Goal: Task Accomplishment & Management: Complete application form

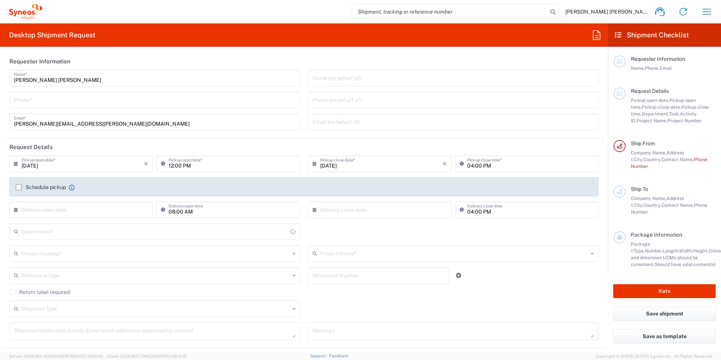
type input "[GEOGRAPHIC_DATA]"
type input "Syneos Health Clinical [GEOGRAPHIC_DATA]"
click at [37, 99] on input "tel" at bounding box center [155, 99] width 282 height 13
type input "917467200"
type input "[PERSON_NAME][EMAIL_ADDRESS][PERSON_NAME][DOMAIN_NAME]"
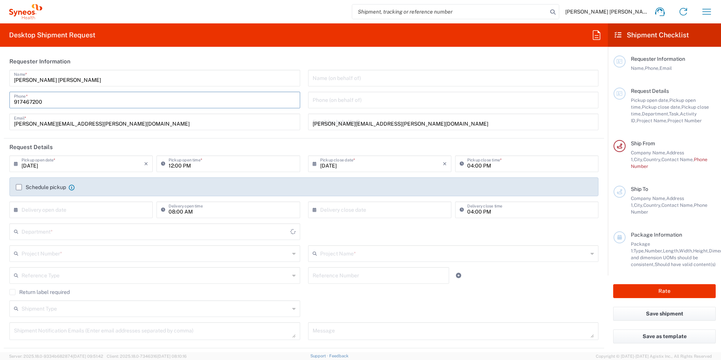
type input "3110"
type input "7061958D"
type input "7061958D-[GEOGRAPHIC_DATA]-[GEOGRAPHIC_DATA]"
type input "917467200"
type input "Hospital Quironsalud Madrid"
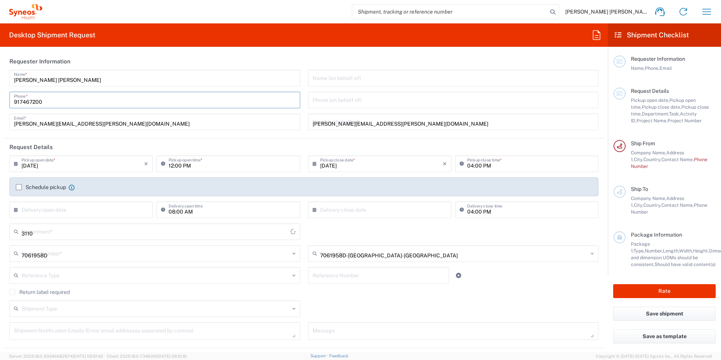
type input "C/ Diego de Velázquez, 1"
type input "Servicio de Neurología, Planta 3"
type input "Pozuelo de Alarcon"
type input "[GEOGRAPHIC_DATA]"
type input "28223"
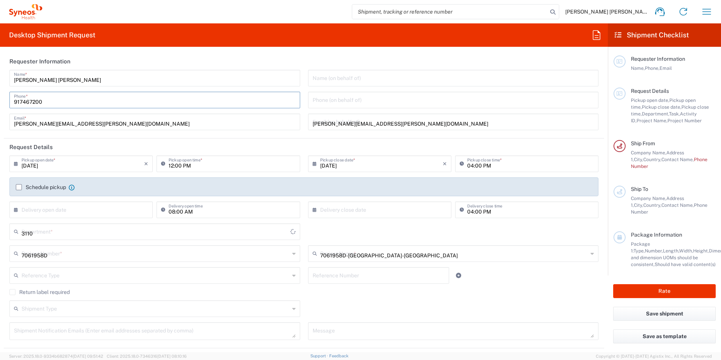
type input "Adoracion (Dori) Munoz Torrijos"
type input "34 680223548"
type input "ensayos.dori@gmail.com"
type input "Large Box"
type input "1"
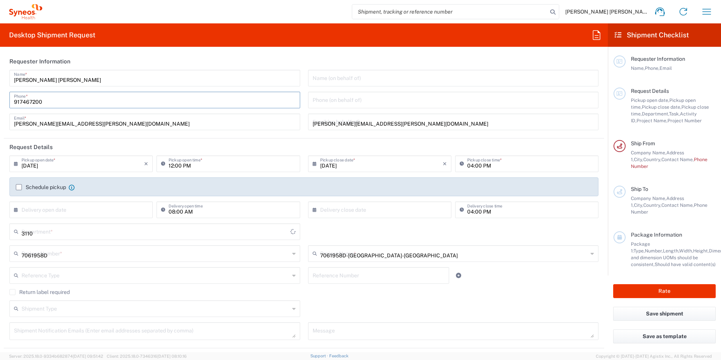
type input "44.45"
type input "31.75"
type input "7.62"
type input "cm"
type input "6"
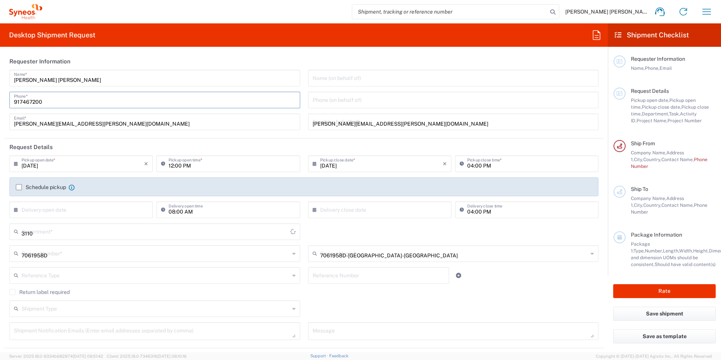
type input "kgs"
type input "Sender/Shipper"
type input "Not Sold"
type input "Sender/Shipper"
type input "Delivery Duty Paid"
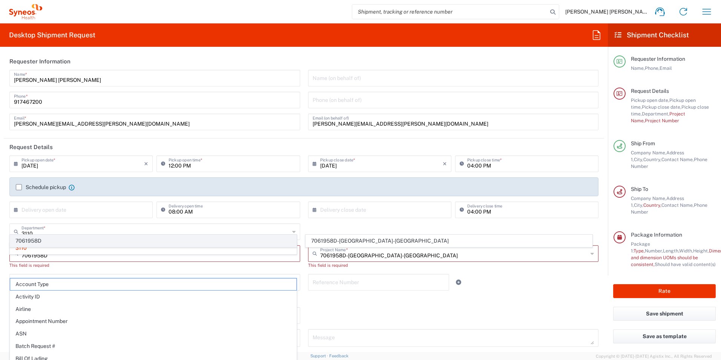
click at [44, 239] on span "7061958D" at bounding box center [153, 241] width 286 height 12
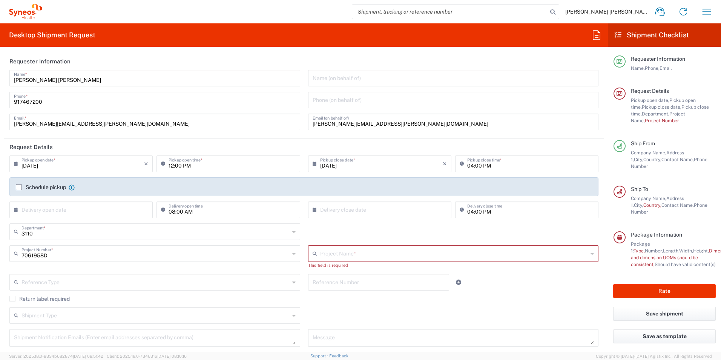
type input "7061958D-[GEOGRAPHIC_DATA]-[GEOGRAPHIC_DATA]"
click at [181, 167] on input "12:00 PM" at bounding box center [231, 162] width 127 height 13
type input "02:00 PM"
click at [17, 185] on label "Schedule pickup" at bounding box center [41, 187] width 50 height 6
click at [19, 187] on input "Schedule pickup" at bounding box center [19, 187] width 0 height 0
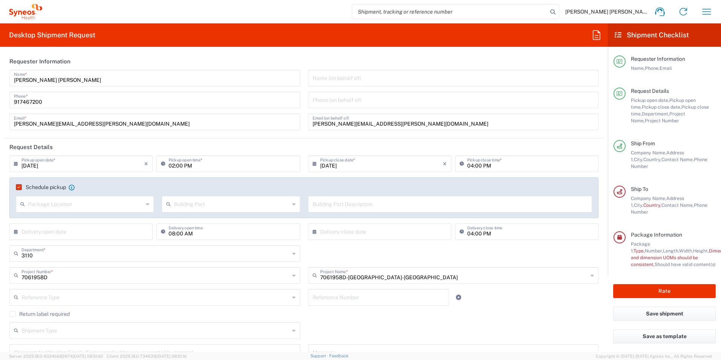
click at [493, 312] on agx-checkbox-control "Return label required" at bounding box center [303, 314] width 589 height 6
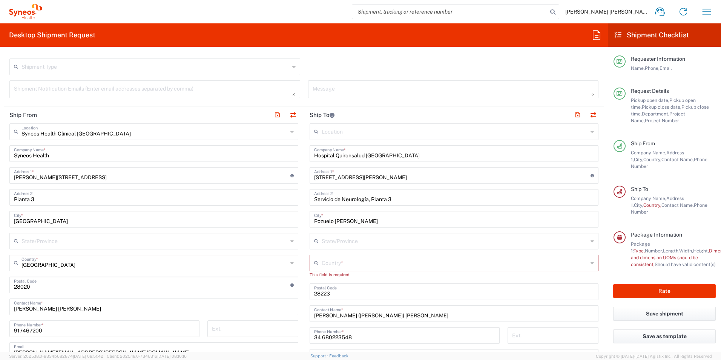
scroll to position [264, 0]
click at [387, 158] on input "Hospital Quironsalud Madrid" at bounding box center [454, 152] width 280 height 13
drag, startPoint x: 395, startPoint y: 156, endPoint x: 312, endPoint y: 152, distance: 83.4
click at [314, 152] on input "Hospital Quironsalud Madrid" at bounding box center [454, 152] width 280 height 13
paste input "Alvaro Cunqueiro"
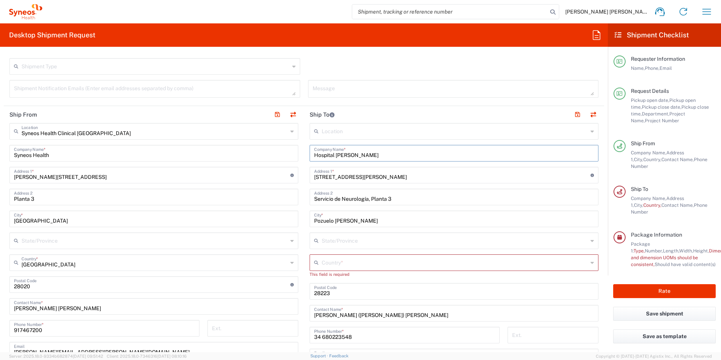
type input "Hospital [PERSON_NAME]"
drag, startPoint x: 360, startPoint y: 174, endPoint x: 313, endPoint y: 170, distance: 46.9
click at [310, 171] on div "C/ Diego de Velázquez, 1 Address 1 * For cross streets use street names with '&…" at bounding box center [453, 175] width 289 height 17
paste input "Estrada de Clara Campoamor, 341,"
type input "[PERSON_NAME][STREET_ADDRESS][PERSON_NAME]"
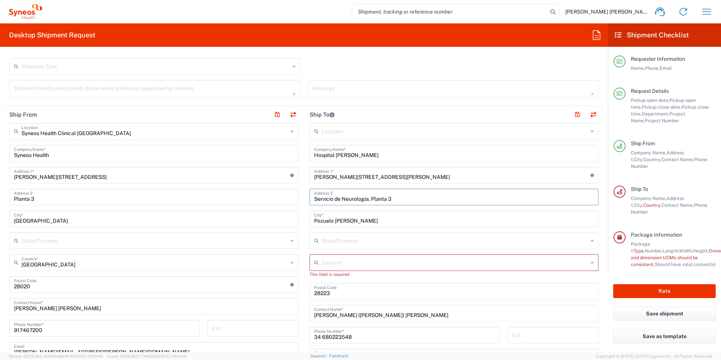
drag, startPoint x: 395, startPoint y: 198, endPoint x: 306, endPoint y: 195, distance: 89.0
click at [304, 196] on main "Location [PERSON_NAME] LLC-[GEOGRAPHIC_DATA] [GEOGRAPHIC_DATA] [GEOGRAPHIC_DATA…" at bounding box center [454, 284] width 300 height 323
paste input "Enfermera de Ensayos Clínicos, Servicio de Neurología"
type input "Enfermera de Ensayos Clínicos, Servicio de Neurología"
click at [416, 176] on input "[PERSON_NAME][STREET_ADDRESS][PERSON_NAME]" at bounding box center [452, 174] width 276 height 13
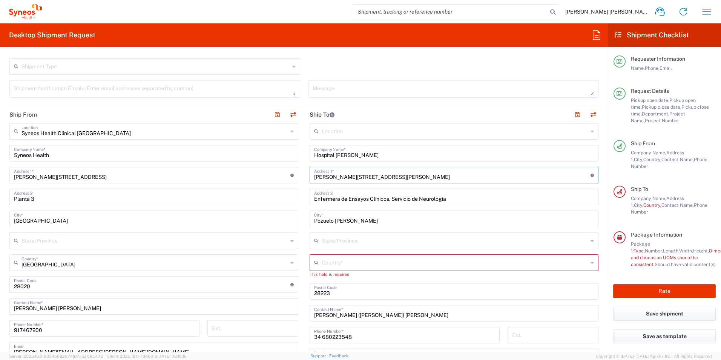
paste input "Planta -1, C3, Traballo de Médicos 11"
click at [395, 176] on input "Estrada de Clara Campoamor, 341 Planta -1, C3, Traballo de Médicos 11" at bounding box center [452, 174] width 276 height 13
type input "Estrada de Clara Campoamor, 341 - Planta -1, C3, Traballo de Médicos 11"
drag, startPoint x: 447, startPoint y: 199, endPoint x: 391, endPoint y: 199, distance: 56.5
click at [390, 198] on input "Enfermera de Ensayos Clínicos, Servicio de Neurología" at bounding box center [454, 196] width 280 height 13
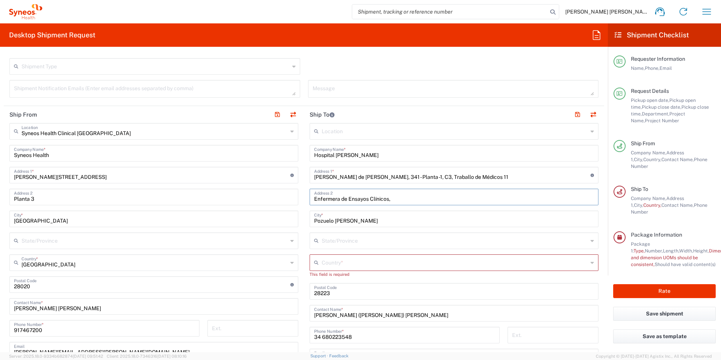
type input "Enfermera de Ensayos Clínicos,"
click at [398, 176] on input "Estrada de Clara Campoamor, 341 - Planta -1, C3, Traballo de Médicos 11" at bounding box center [452, 174] width 276 height 13
paste input "Servicio de Neurología"
drag, startPoint x: 542, startPoint y: 176, endPoint x: 453, endPoint y: 176, distance: 88.6
click at [453, 176] on input "Estrada de Clara Campoamor, 341 - Servicio de NeurologíaPlanta -1, C3, Traballo…" at bounding box center [452, 174] width 276 height 13
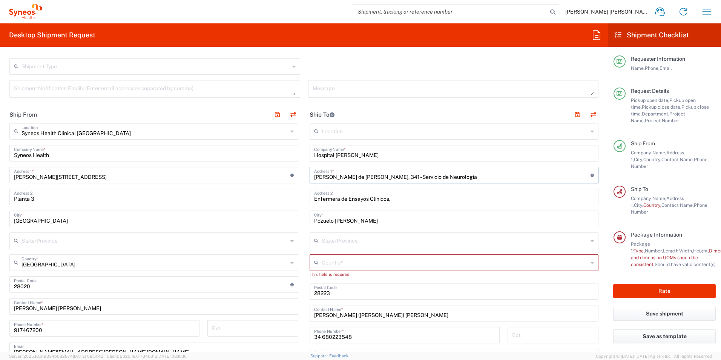
type input "[PERSON_NAME] de [PERSON_NAME], 341 - Servicio de Neurología"
drag, startPoint x: 389, startPoint y: 199, endPoint x: 311, endPoint y: 196, distance: 77.7
click at [314, 196] on input "Enfermera de Ensayos Clínicos," at bounding box center [454, 196] width 280 height 13
click at [314, 199] on input "Enfermera de Ensayos Clínicos," at bounding box center [454, 196] width 280 height 13
paste input "Planta -1, C3, Traballo de Médicos 11"
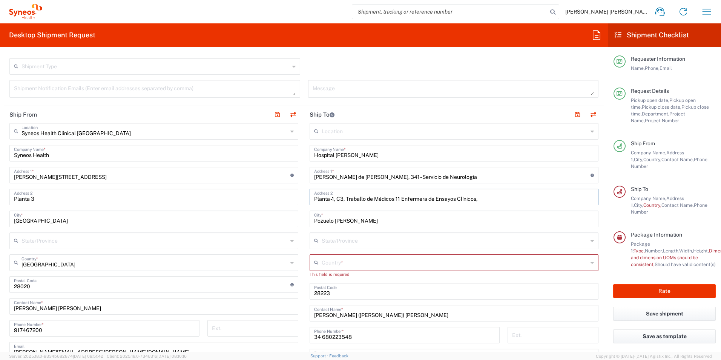
click at [431, 197] on input "Planta -1, C3, Traballo de Médicos 11 Enfermera de Ensayos Clínicos," at bounding box center [454, 196] width 280 height 13
click at [469, 199] on input "Planta -1, C3, Traballo de Médicos 11 Enfermera Ensayos Clínicos," at bounding box center [454, 196] width 280 height 13
click at [398, 197] on input "Planta -1, C3, Traballo de Médicos 11 Enfermera Ensayos Clínicos" at bounding box center [454, 196] width 280 height 13
type input "Planta -1, C3, Traballo de Médicos 11 - Enfermera Ensayos Clínicos"
drag, startPoint x: 332, startPoint y: 289, endPoint x: 312, endPoint y: 291, distance: 20.0
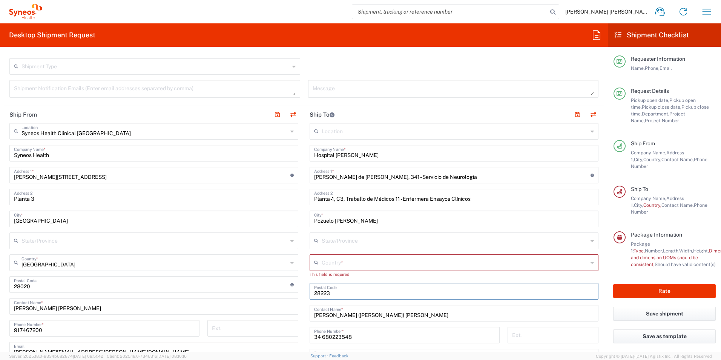
click at [314, 291] on input "undefined" at bounding box center [454, 290] width 280 height 13
paste input "36312"
type input "36312"
click at [321, 260] on input "text" at bounding box center [454, 261] width 266 height 13
click at [318, 249] on span "[GEOGRAPHIC_DATA]" at bounding box center [450, 248] width 285 height 12
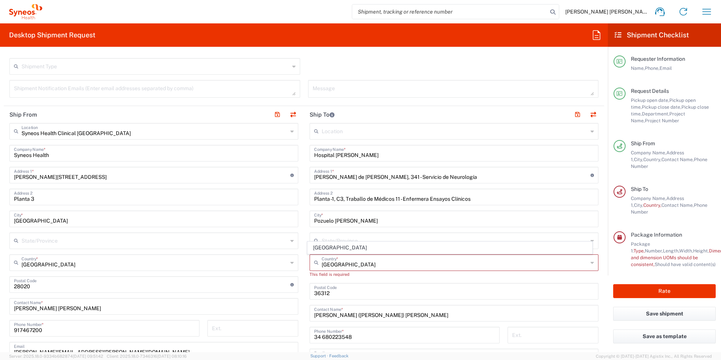
type input "[GEOGRAPHIC_DATA]"
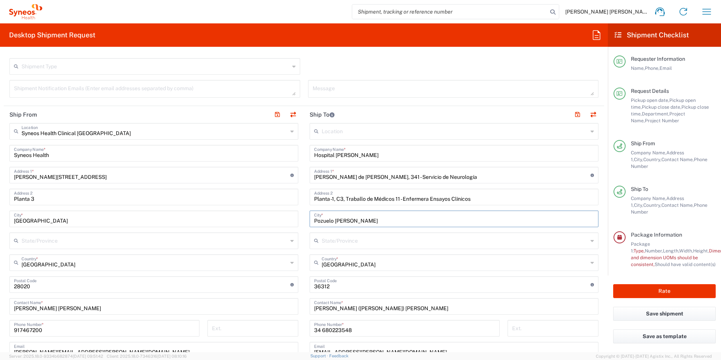
drag, startPoint x: 365, startPoint y: 219, endPoint x: 311, endPoint y: 217, distance: 54.3
click at [310, 217] on div "Pozuelo de Alarcon City *" at bounding box center [453, 218] width 289 height 17
type input "Vigo"
drag, startPoint x: 406, startPoint y: 307, endPoint x: 402, endPoint y: 307, distance: 3.8
click at [405, 307] on input "Adoracion (Dori) Munoz Torrijos" at bounding box center [454, 305] width 280 height 13
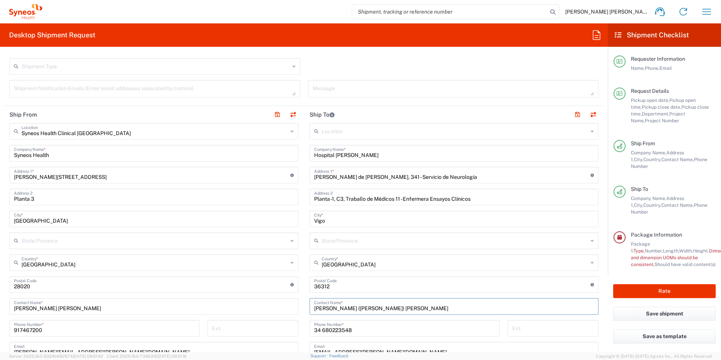
drag, startPoint x: 359, startPoint y: 307, endPoint x: 309, endPoint y: 306, distance: 50.1
click at [309, 306] on div "Adoracion (Dori) Munoz Torrijos Contact Name *" at bounding box center [453, 306] width 289 height 17
paste input "[PERSON_NAME] [PERSON_NAME]"
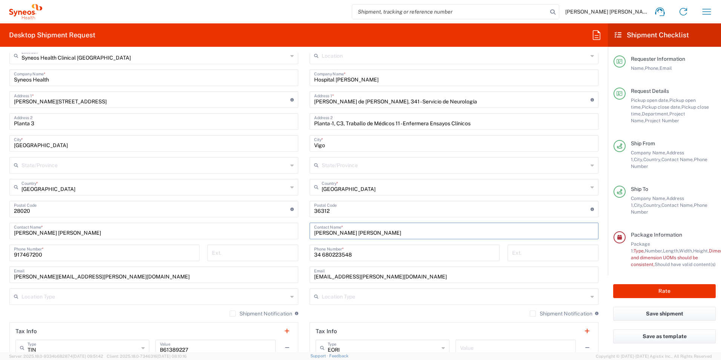
type input "[PERSON_NAME] [PERSON_NAME]"
drag, startPoint x: 361, startPoint y: 254, endPoint x: 313, endPoint y: 255, distance: 47.9
click at [309, 255] on div "34 680223548 Phone Number *" at bounding box center [404, 252] width 190 height 17
paste input "986217333"
type input "34 986217333"
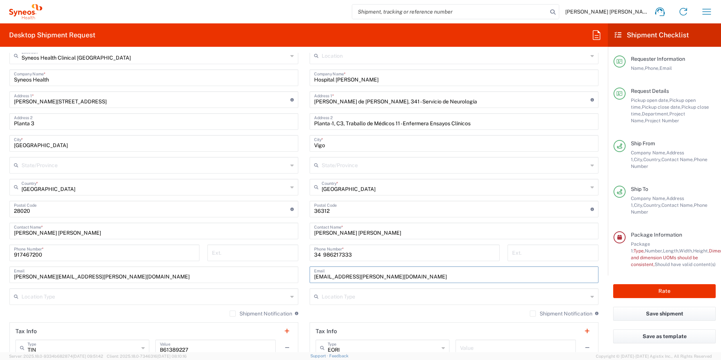
drag, startPoint x: 376, startPoint y: 276, endPoint x: 307, endPoint y: 273, distance: 68.6
click at [309, 273] on div "ensayos.dori@gmail.com Email" at bounding box center [453, 274] width 289 height 17
paste input "[PERSON_NAME][EMAIL_ADDRESS][PERSON_NAME][DOMAIN_NAME]"
type input "[PERSON_NAME][EMAIL_ADDRESS][PERSON_NAME][DOMAIN_NAME]"
click at [356, 253] on input "34 986217333" at bounding box center [404, 251] width 181 height 13
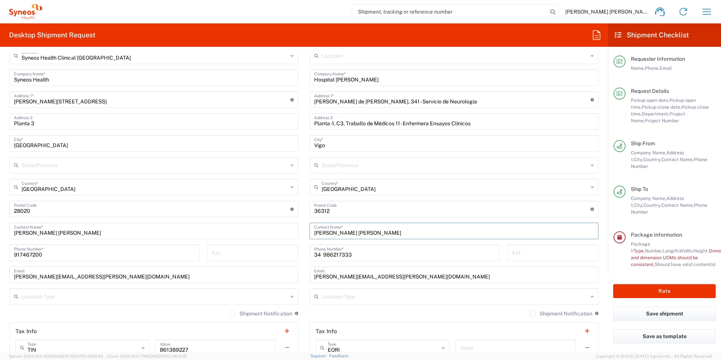
click at [385, 229] on input "[PERSON_NAME] [PERSON_NAME]" at bounding box center [454, 229] width 280 height 13
type input "[PERSON_NAME] [PERSON_NAME]"
click at [597, 225] on main "Location [PERSON_NAME] LLC-[GEOGRAPHIC_DATA] [GEOGRAPHIC_DATA] [GEOGRAPHIC_DATA…" at bounding box center [454, 205] width 300 height 317
click at [597, 274] on main "Location [PERSON_NAME] LLC-[GEOGRAPHIC_DATA] [GEOGRAPHIC_DATA] [GEOGRAPHIC_DATA…" at bounding box center [454, 205] width 300 height 317
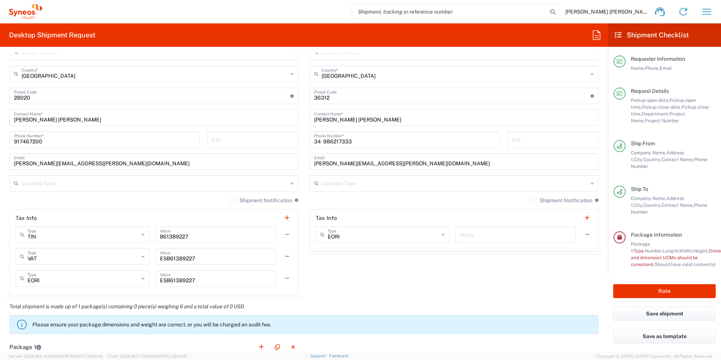
scroll to position [565, 0]
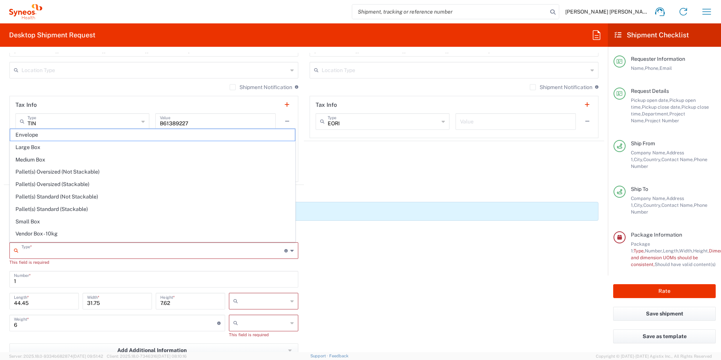
click at [67, 252] on input "text" at bounding box center [152, 249] width 263 height 13
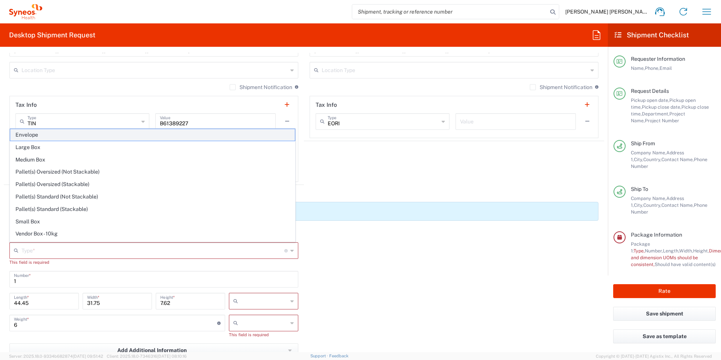
click at [33, 134] on span "Envelope" at bounding box center [152, 135] width 285 height 12
type input "Envelope"
type input "9.5"
type input "12.5"
type input "0.25"
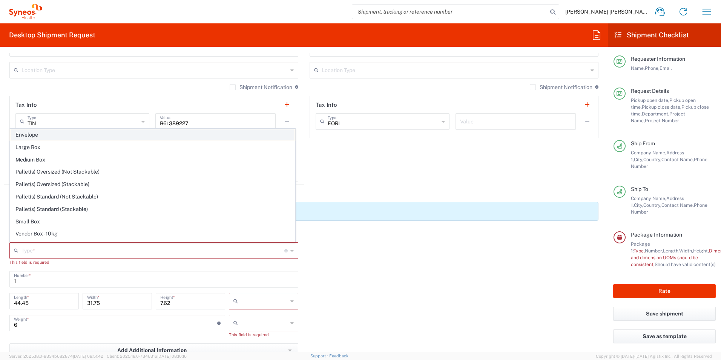
type input "in"
type input "0.45"
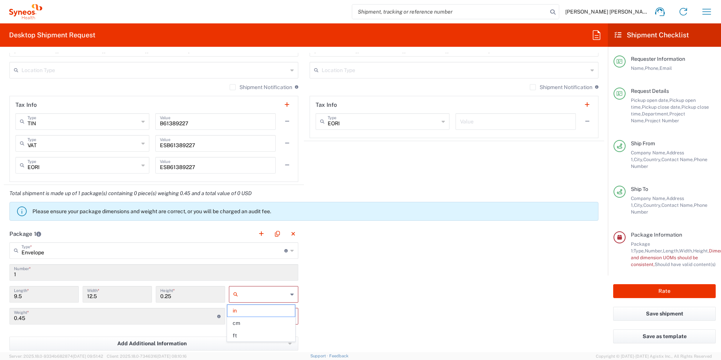
click at [253, 297] on input "text" at bounding box center [264, 294] width 47 height 12
click at [243, 318] on span "cm" at bounding box center [260, 323] width 67 height 12
type input "24.13"
type input "31.75"
type input "0.64"
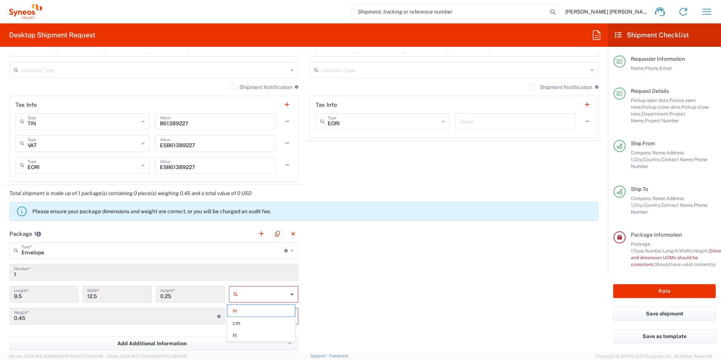
type input "cm"
click at [251, 314] on input "text" at bounding box center [264, 316] width 47 height 12
click at [242, 332] on span "kgs" at bounding box center [260, 332] width 67 height 12
type input "kgs"
click at [322, 302] on div "Package 1 Envelope Type * Material used to package goods Envelope Large Box Med…" at bounding box center [304, 307] width 600 height 165
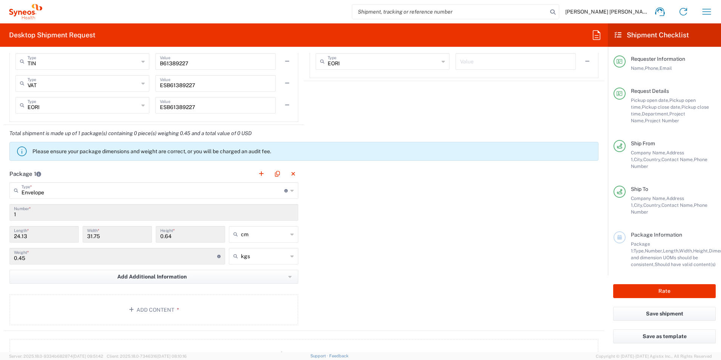
scroll to position [641, 0]
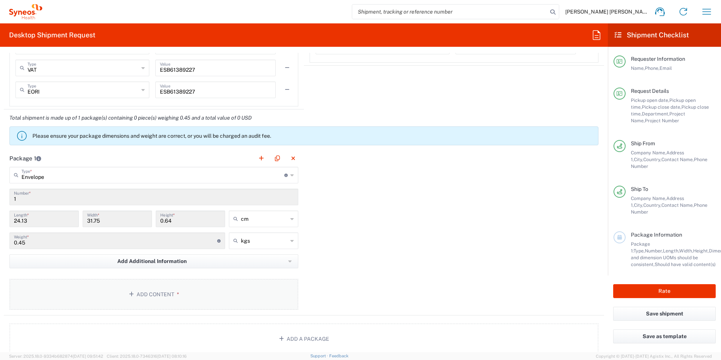
click at [158, 291] on button "Add Content *" at bounding box center [153, 294] width 289 height 31
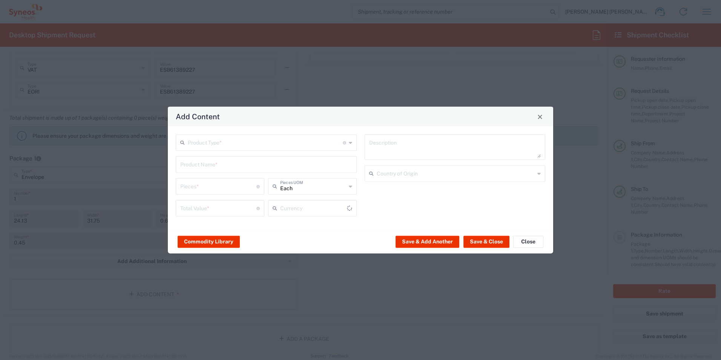
type input "US Dollar"
click at [234, 141] on input "text" at bounding box center [265, 141] width 155 height 13
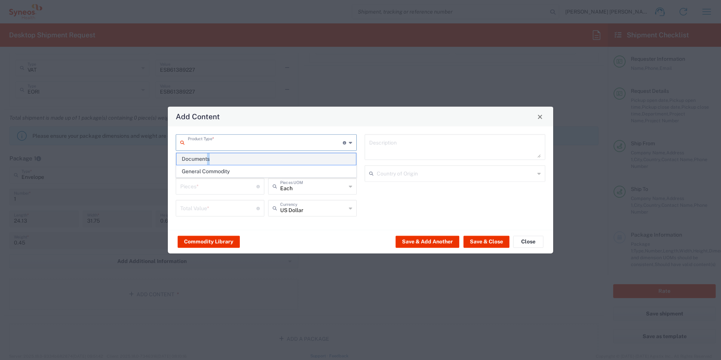
click at [208, 156] on span "Documents" at bounding box center [265, 159] width 179 height 12
type input "Documents"
type input "1"
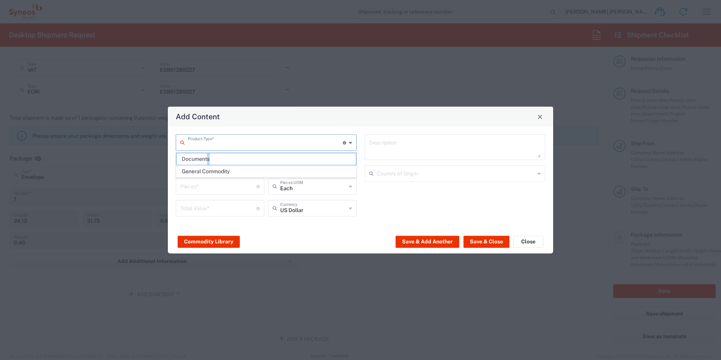
type textarea "Documents"
click at [482, 242] on button "Save & Close" at bounding box center [486, 241] width 46 height 12
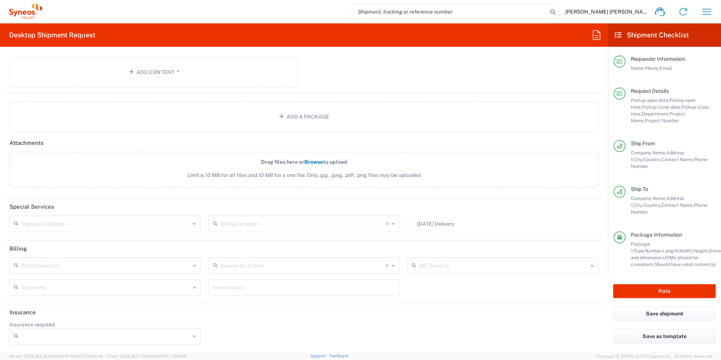
scroll to position [908, 0]
click at [71, 262] on input "text" at bounding box center [105, 263] width 168 height 13
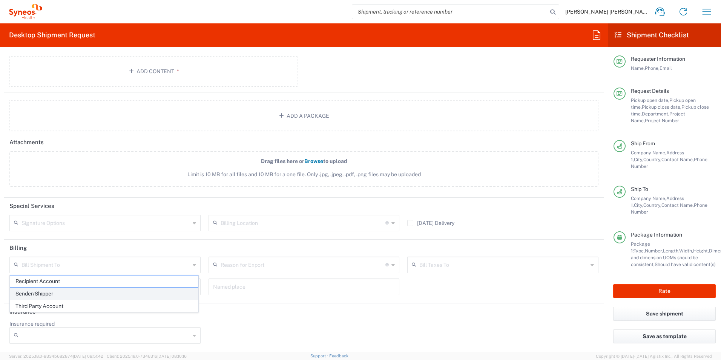
click at [58, 289] on span "Sender/Shipper" at bounding box center [104, 294] width 188 height 12
type input "Sender/Shipper"
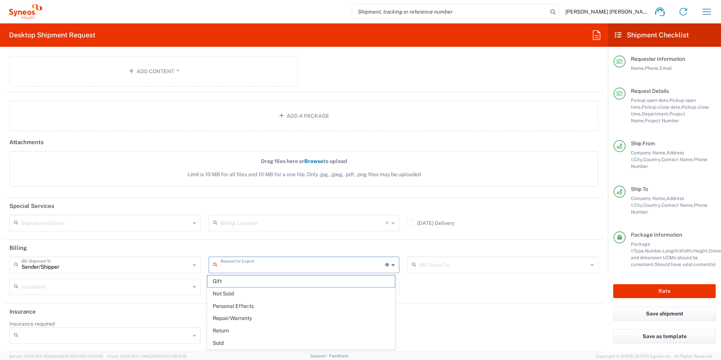
click at [257, 264] on input "text" at bounding box center [302, 263] width 165 height 13
drag, startPoint x: 230, startPoint y: 294, endPoint x: 266, endPoint y: 294, distance: 36.2
click at [230, 293] on span "Not Sold" at bounding box center [301, 294] width 188 height 12
type input "Not Sold"
click at [451, 264] on input "text" at bounding box center [503, 263] width 168 height 13
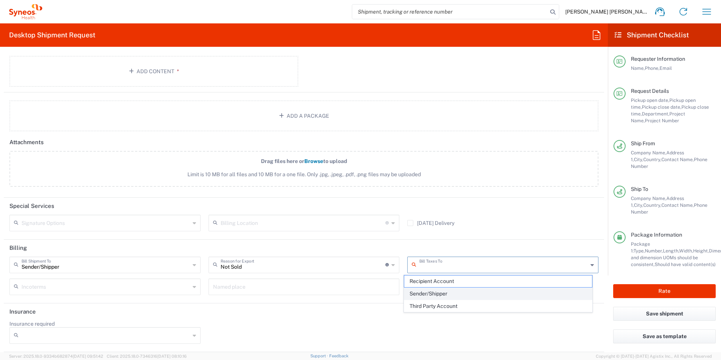
click at [443, 292] on span "Sender/Shipper" at bounding box center [498, 294] width 188 height 12
type input "Sender/Shipper"
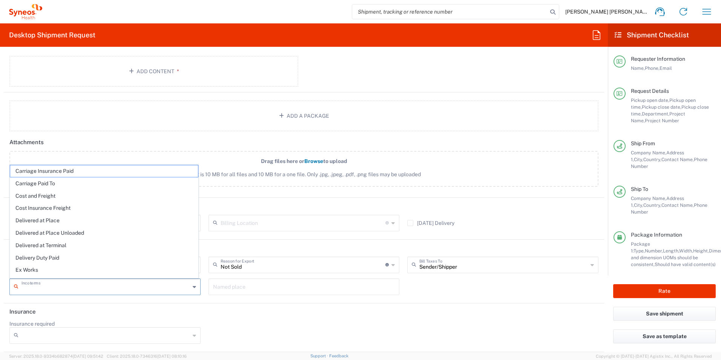
click at [43, 288] on input "text" at bounding box center [105, 285] width 168 height 13
click at [43, 256] on span "Delivery Duty Paid" at bounding box center [104, 258] width 188 height 12
type input "Sender/Shipper"
type input "Delivery Duty Paid"
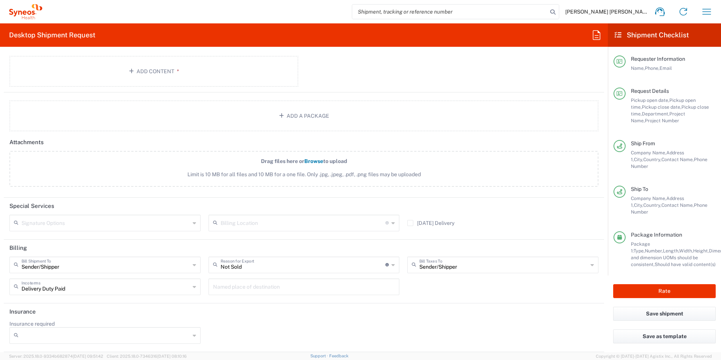
click at [263, 317] on header "Insurance" at bounding box center [304, 311] width 600 height 17
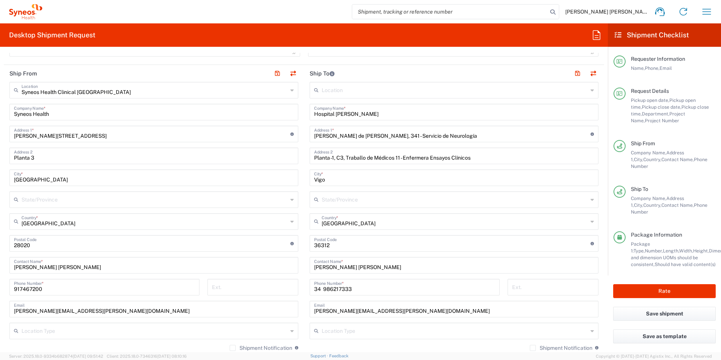
scroll to position [192, 0]
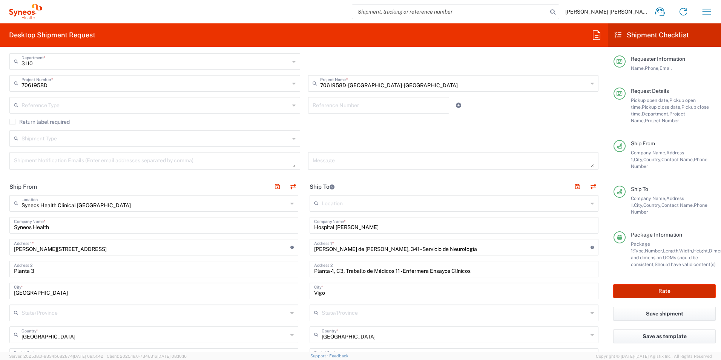
click at [677, 285] on button "Rate" at bounding box center [664, 291] width 103 height 14
type input "7061958D"
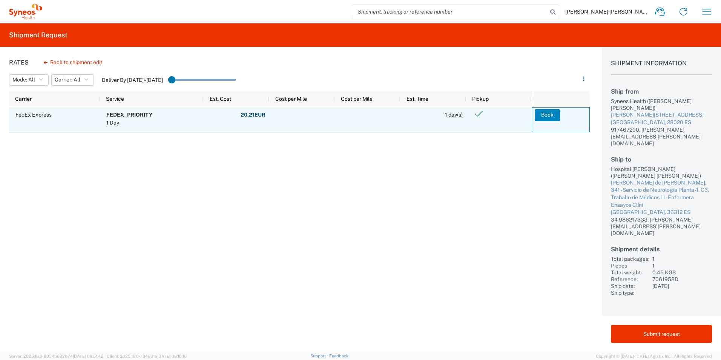
click at [545, 115] on button "Book" at bounding box center [546, 115] width 25 height 12
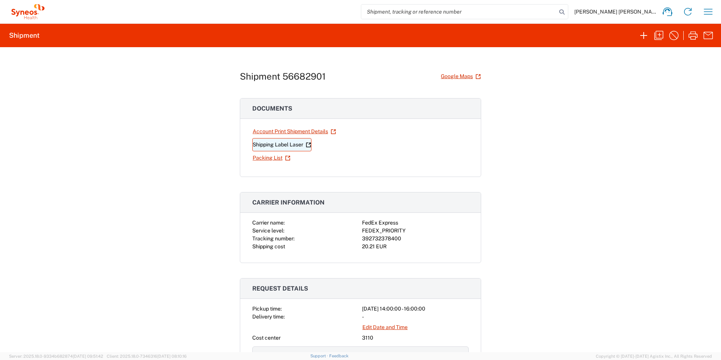
click at [259, 145] on link "Shipping Label Laser" at bounding box center [281, 144] width 59 height 13
click at [658, 35] on icon "button" at bounding box center [658, 35] width 12 height 12
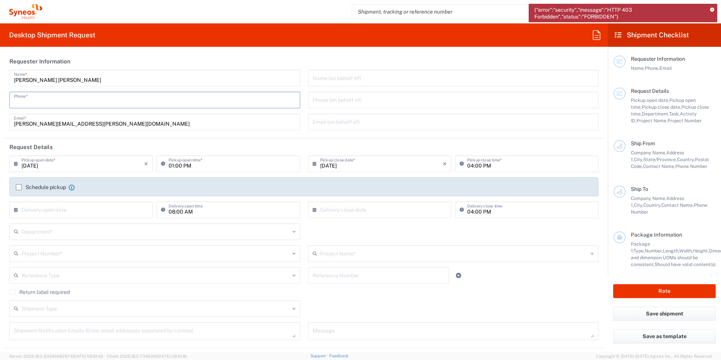
click at [50, 99] on input "tel" at bounding box center [155, 99] width 282 height 13
type input "917467200"
click at [526, 273] on div "Reference Type Account Type Activity ID Airline Appointment Number ASN Batch Re…" at bounding box center [304, 278] width 597 height 22
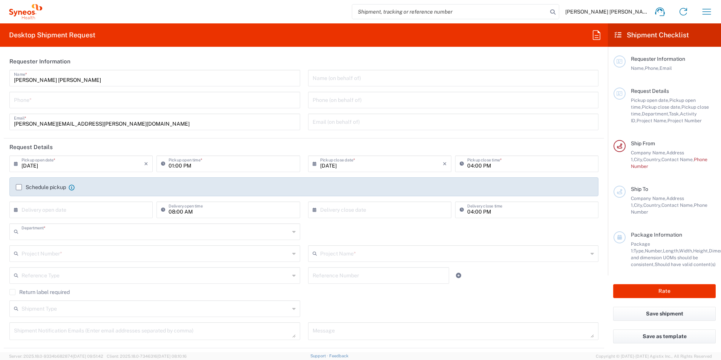
type input "3110"
type input "[GEOGRAPHIC_DATA]"
click at [46, 99] on input "tel" at bounding box center [155, 99] width 282 height 13
type input "Syneos Health Clinical [GEOGRAPHIC_DATA]"
type input "917467200"
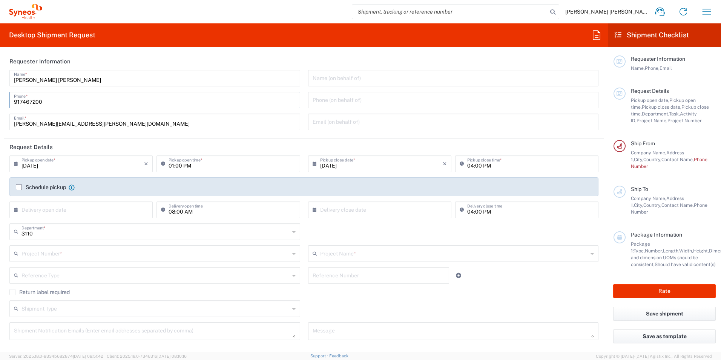
type input "[PERSON_NAME][EMAIL_ADDRESS][PERSON_NAME][DOMAIN_NAME]"
type input "7061958D"
type input "7061958D-[GEOGRAPHIC_DATA]-[GEOGRAPHIC_DATA]"
type input "Syneos Health Clinical [GEOGRAPHIC_DATA]"
type input "917467200"
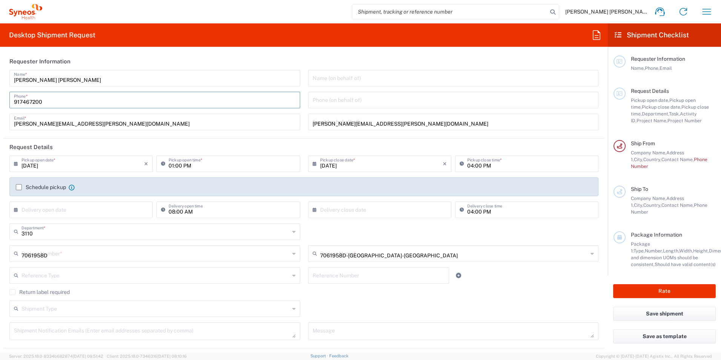
type input "Hospital [PERSON_NAME]"
type input "[PERSON_NAME] de [PERSON_NAME], 341 - Servicio de Neurología"
type input "Planta -1, C3, Traballo de Médicos 11 - Enfermera Ensayos Clínicos"
type input "Vigo"
type input "[GEOGRAPHIC_DATA]"
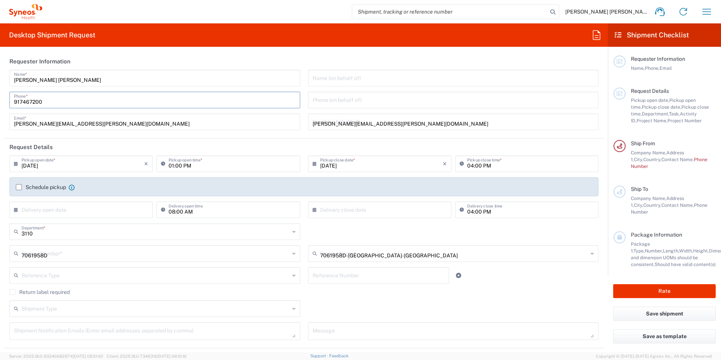
type input "36312"
type input "[PERSON_NAME] [PERSON_NAME]"
type input "34 986217333"
type input "[PERSON_NAME][EMAIL_ADDRESS][PERSON_NAME][DOMAIN_NAME]"
type input "1"
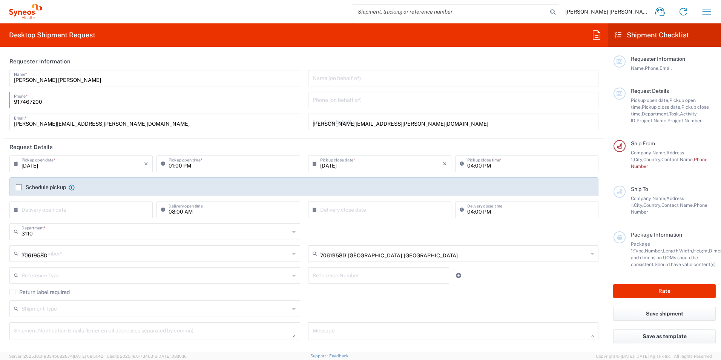
type input "44.45"
type input "31.75"
type input "7.62"
type input "6"
click at [171, 166] on input "01:00 PM" at bounding box center [231, 162] width 127 height 13
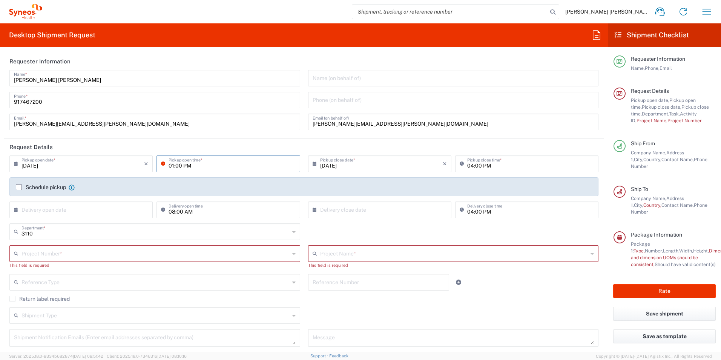
drag, startPoint x: 170, startPoint y: 164, endPoint x: 172, endPoint y: 170, distance: 6.7
click at [170, 164] on input "01:00 PM" at bounding box center [231, 162] width 127 height 13
click at [48, 255] on input "text" at bounding box center [155, 252] width 269 height 13
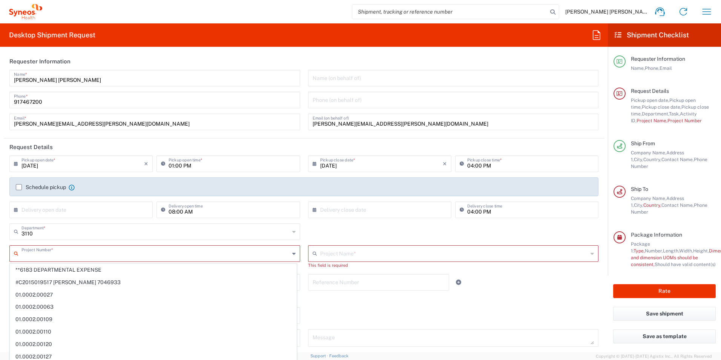
click at [40, 253] on input "text" at bounding box center [155, 252] width 268 height 13
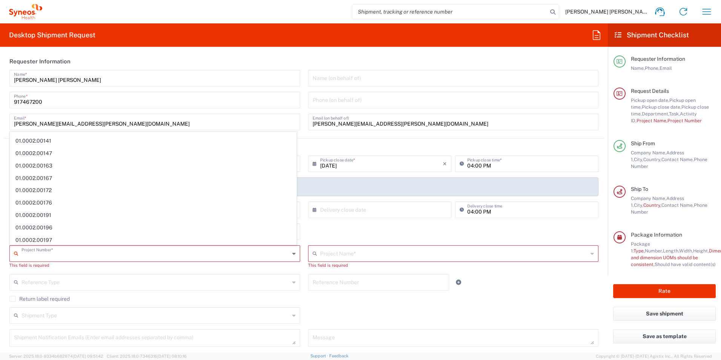
scroll to position [151, 0]
click at [60, 253] on input "text" at bounding box center [155, 252] width 268 height 13
click at [58, 250] on input "text" at bounding box center [155, 252] width 268 height 13
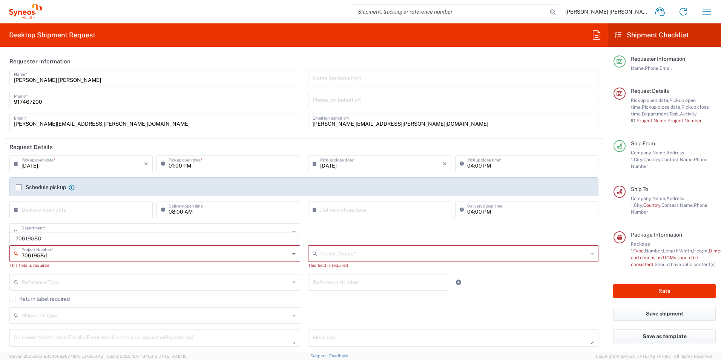
scroll to position [0, 0]
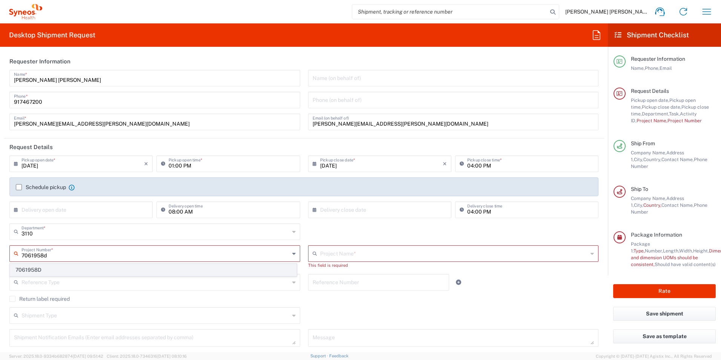
click at [38, 267] on span "7061958D" at bounding box center [153, 270] width 286 height 12
type input "7061958D"
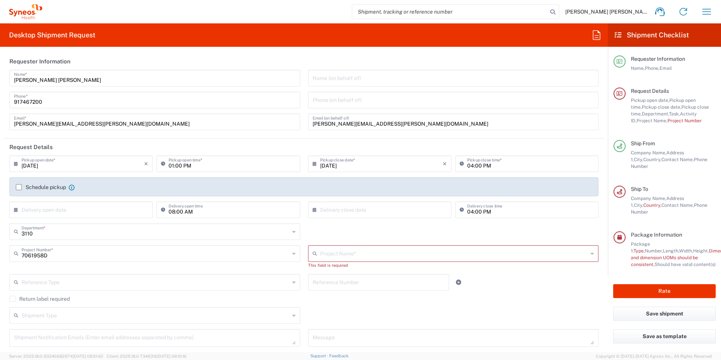
type input "7061958D-[GEOGRAPHIC_DATA]-[GEOGRAPHIC_DATA]"
click at [176, 164] on input "01:00 PM" at bounding box center [231, 162] width 127 height 13
click at [171, 164] on input "01:00 PM" at bounding box center [231, 162] width 127 height 13
type input "02:00 PM"
click at [17, 186] on label "Schedule pickup" at bounding box center [41, 187] width 50 height 6
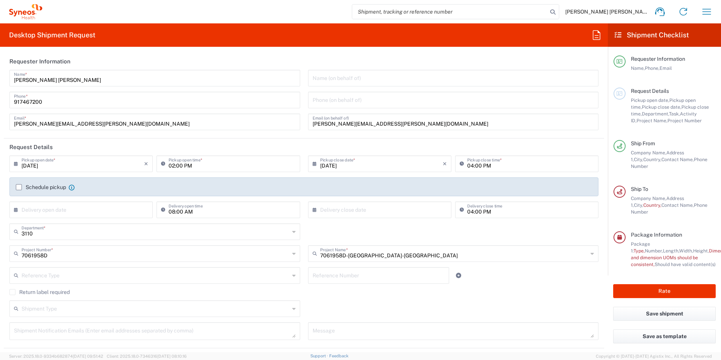
click at [19, 187] on input "Schedule pickup" at bounding box center [19, 187] width 0 height 0
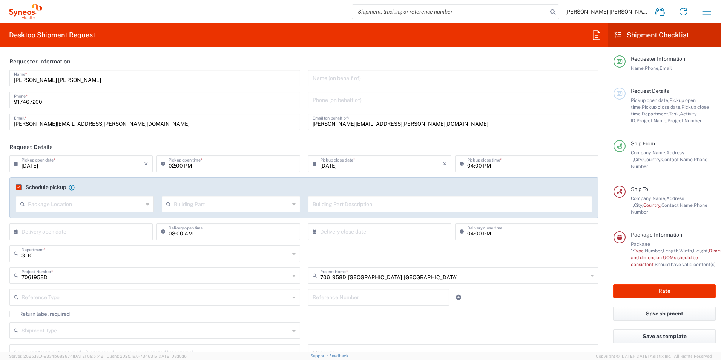
click at [401, 317] on div "Return label required" at bounding box center [303, 316] width 589 height 11
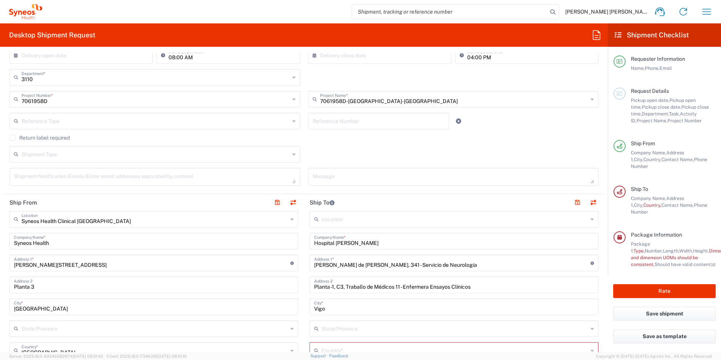
scroll to position [188, 0]
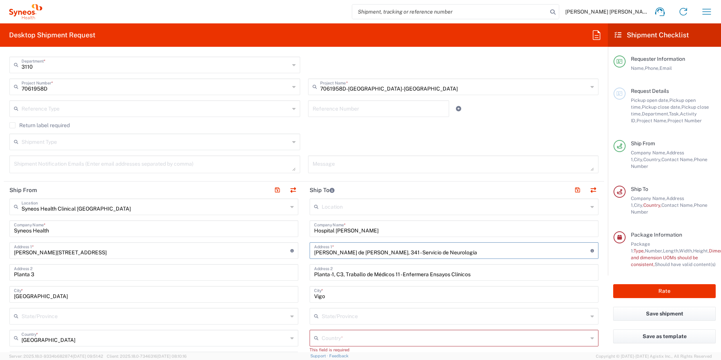
click at [458, 249] on input "[PERSON_NAME] de [PERSON_NAME], 341 - Servicio de Neurología" at bounding box center [452, 249] width 276 height 13
type input "[PERSON_NAME][STREET_ADDRESS][PERSON_NAME]"
click at [418, 254] on input "[PERSON_NAME][STREET_ADDRESS][PERSON_NAME]" at bounding box center [452, 249] width 276 height 13
click at [475, 273] on input "Planta -1, C3, Traballo de Médicos 11 - Enfermera Ensayos Clínicos" at bounding box center [454, 271] width 280 height 13
drag, startPoint x: 480, startPoint y: 272, endPoint x: 324, endPoint y: 273, distance: 156.0
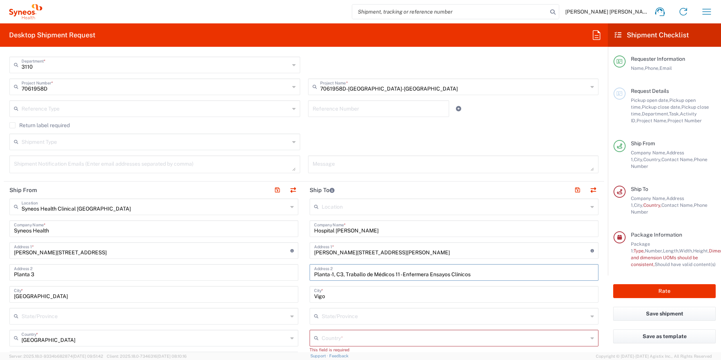
click at [314, 273] on input "Planta -1, C3, Traballo de Médicos 11 - Enfermera Ensayos Clínicos" at bounding box center [454, 271] width 280 height 13
paste input "Servicio de farmacia, Planta -1"
type input "Servicio de farmacia, Planta -1"
click at [600, 296] on form "Requester Information [PERSON_NAME] [PERSON_NAME] Name * [PHONE_NUMBER] Phone *…" at bounding box center [304, 202] width 608 height 299
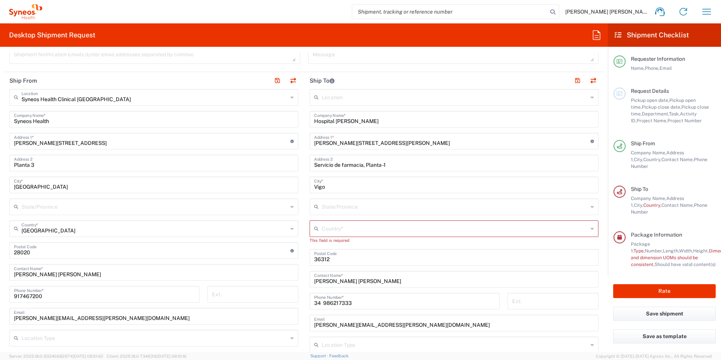
scroll to position [302, 0]
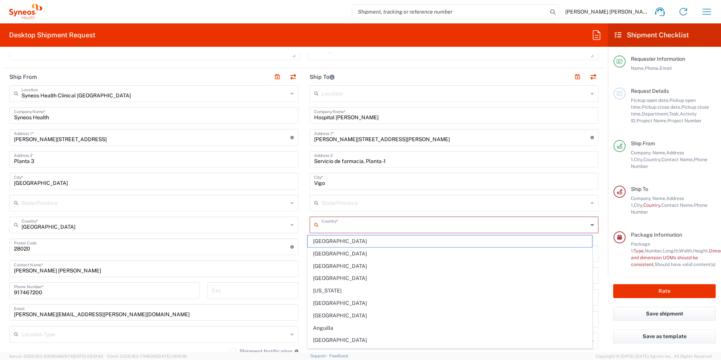
click at [321, 224] on input "text" at bounding box center [454, 223] width 266 height 13
type input "[GEOGRAPHIC_DATA]"
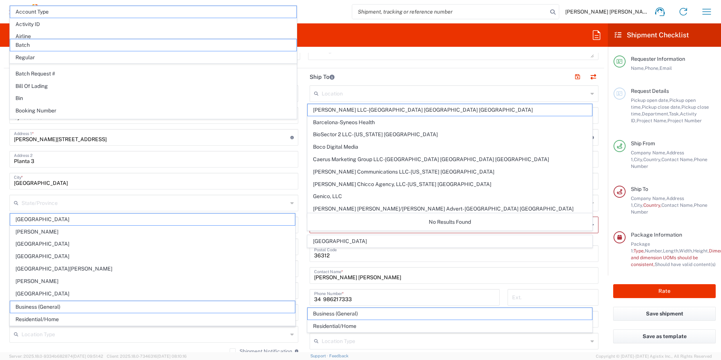
scroll to position [378, 0]
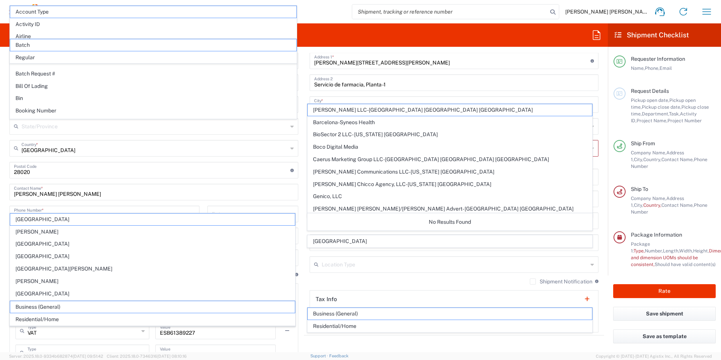
click at [327, 239] on span "[GEOGRAPHIC_DATA]" at bounding box center [450, 241] width 285 height 12
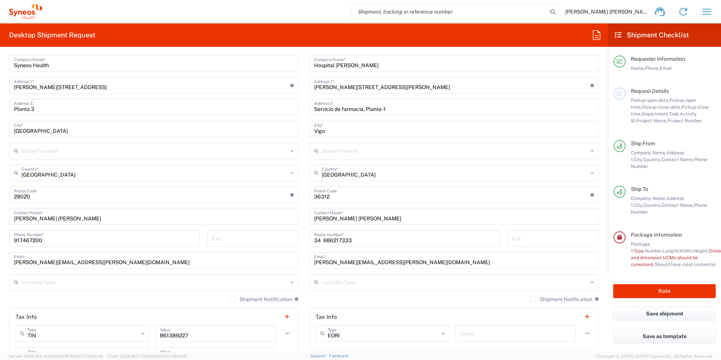
scroll to position [340, 0]
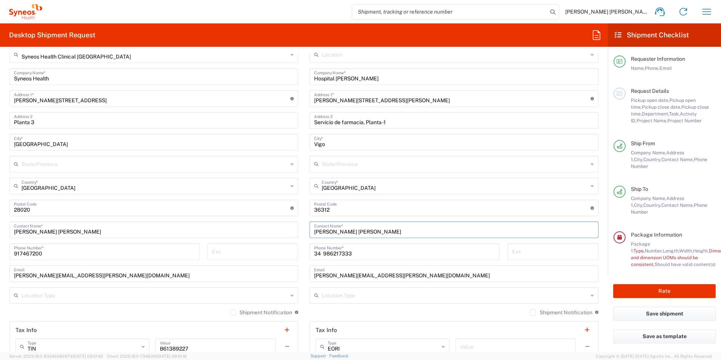
drag, startPoint x: 384, startPoint y: 233, endPoint x: 303, endPoint y: 233, distance: 80.3
click at [304, 234] on main "Location [PERSON_NAME] LLC-[GEOGRAPHIC_DATA] [GEOGRAPHIC_DATA] [GEOGRAPHIC_DATA…" at bounding box center [454, 204] width 300 height 317
paste input "[PERSON_NAME] [PERSON_NAME]"
type input "[PERSON_NAME] [PERSON_NAME]"
click at [355, 252] on input "34 986217333" at bounding box center [404, 250] width 181 height 13
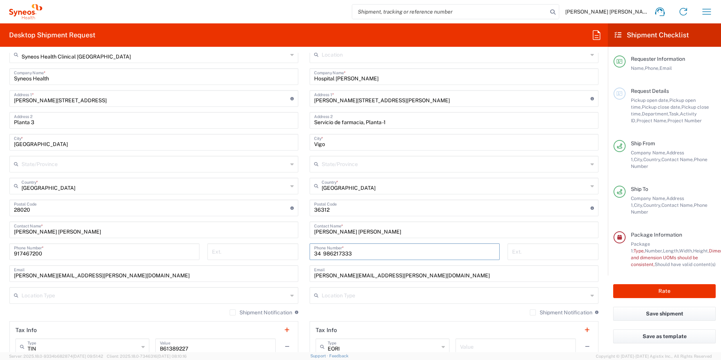
drag, startPoint x: 346, startPoint y: 252, endPoint x: 312, endPoint y: 251, distance: 33.6
click at [309, 251] on div "[PHONE_NUMBER] Phone Number *" at bounding box center [404, 251] width 190 height 17
paste input "986825929"
type input "34 986825929"
drag, startPoint x: 403, startPoint y: 274, endPoint x: 334, endPoint y: 276, distance: 69.4
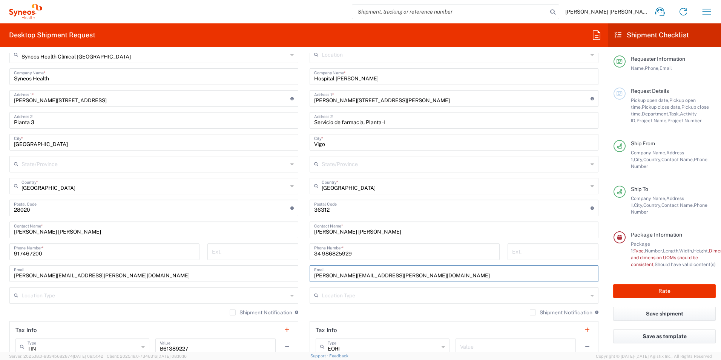
click at [309, 277] on div "[PERSON_NAME][EMAIL_ADDRESS][PERSON_NAME][DOMAIN_NAME] Email" at bounding box center [453, 273] width 289 height 17
paste input "[PERSON_NAME].[PERSON_NAME]"
type input "[PERSON_NAME][EMAIL_ADDRESS][PERSON_NAME][DOMAIN_NAME]"
click at [595, 246] on div "Ext." at bounding box center [552, 254] width 99 height 22
click at [594, 269] on main "Location [PERSON_NAME] LLC-[GEOGRAPHIC_DATA] [GEOGRAPHIC_DATA] [GEOGRAPHIC_DATA…" at bounding box center [454, 204] width 300 height 317
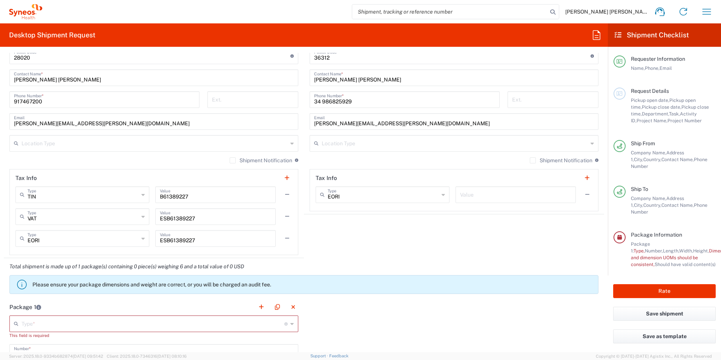
scroll to position [566, 0]
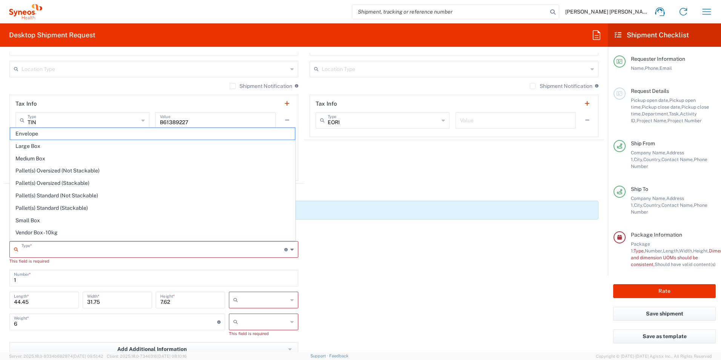
click at [105, 252] on input "text" at bounding box center [152, 248] width 263 height 13
click at [46, 156] on span "Medium Box" at bounding box center [152, 159] width 285 height 12
type input "Medium Box"
type input "13"
type input "11.5"
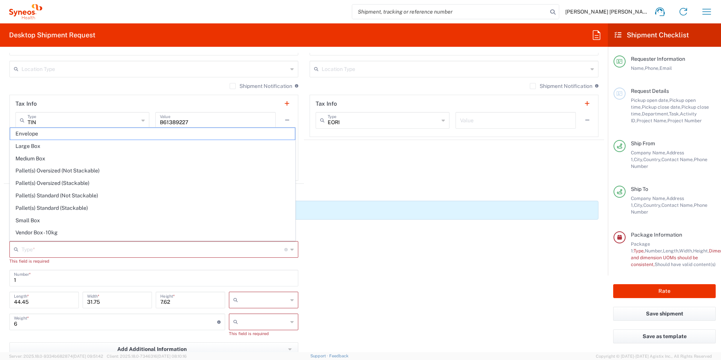
type input "2.5"
type input "in"
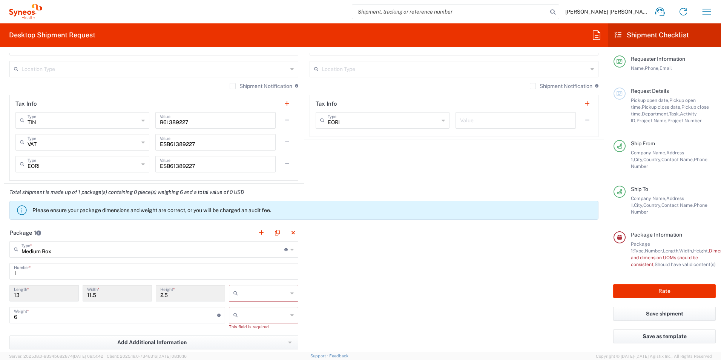
click at [251, 294] on input "text" at bounding box center [264, 293] width 47 height 12
click at [239, 320] on span "cm" at bounding box center [260, 322] width 67 height 12
type input "33.02"
type input "29.21"
type input "6.35"
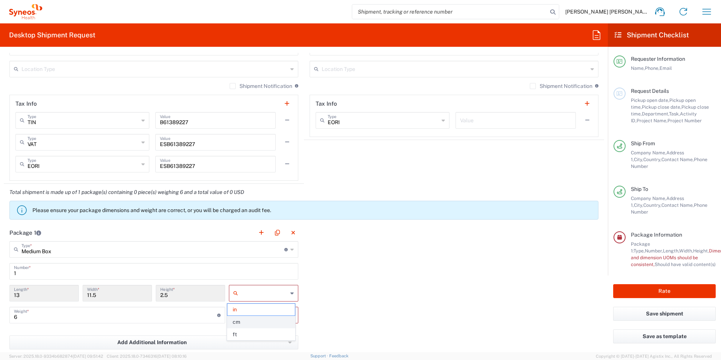
type input "cm"
click at [254, 314] on input "text" at bounding box center [264, 315] width 47 height 12
click at [241, 332] on span "kgs" at bounding box center [260, 331] width 67 height 12
type input "kgs"
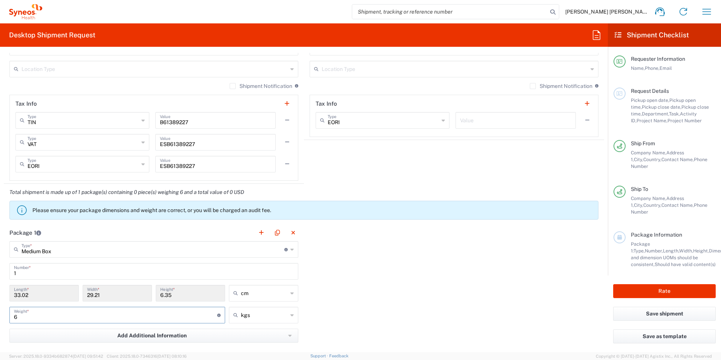
drag, startPoint x: 25, startPoint y: 317, endPoint x: 7, endPoint y: 315, distance: 17.8
click at [7, 315] on main "Medium Box Type * Material used to package goods Envelope Large Box Medium Box …" at bounding box center [154, 313] width 300 height 145
type input "1"
click at [355, 301] on div "Package 1 Medium Box Type * Material used to package goods Envelope Large Box M…" at bounding box center [304, 306] width 600 height 165
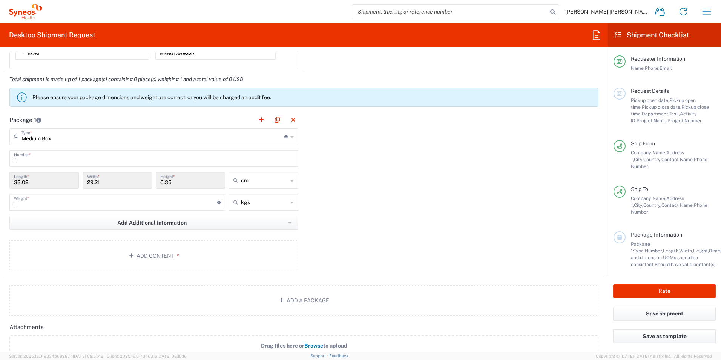
scroll to position [717, 0]
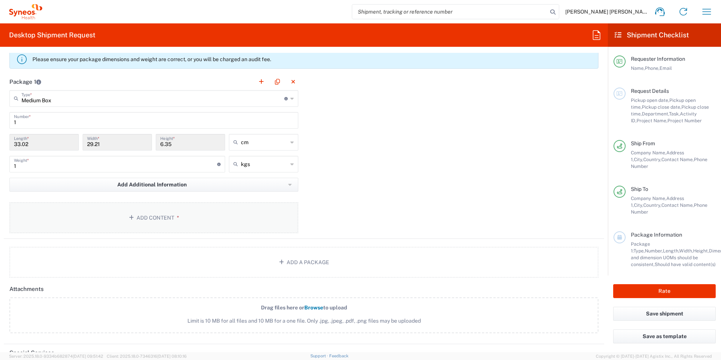
click at [139, 213] on button "Add Content *" at bounding box center [153, 217] width 289 height 31
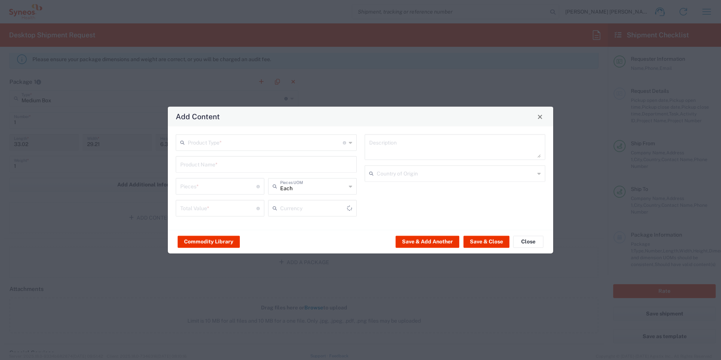
type input "US Dollar"
click at [213, 142] on input "text" at bounding box center [265, 141] width 155 height 13
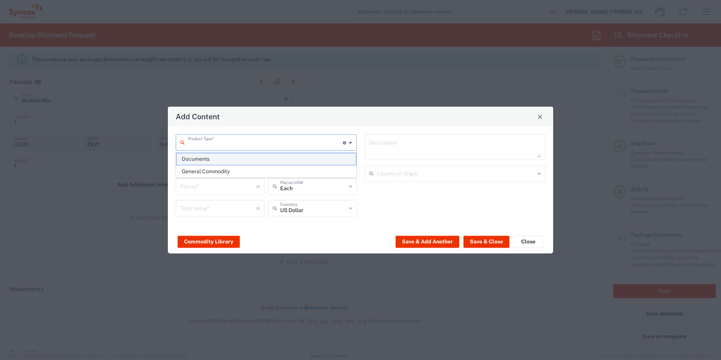
click at [208, 158] on span "Documents" at bounding box center [265, 159] width 179 height 12
type input "Documents"
type input "1"
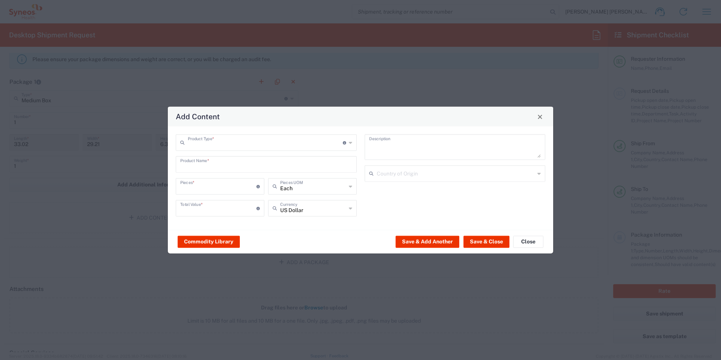
type textarea "Documents"
click at [486, 240] on button "Save & Close" at bounding box center [486, 241] width 46 height 12
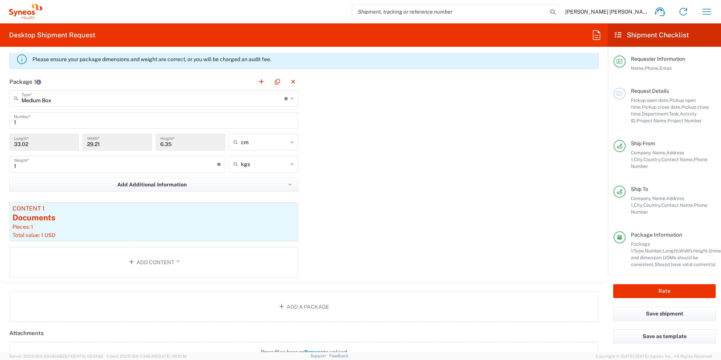
click at [325, 244] on div "Package 1 Medium Box Type * Material used to package goods Envelope Large Box M…" at bounding box center [304, 178] width 600 height 210
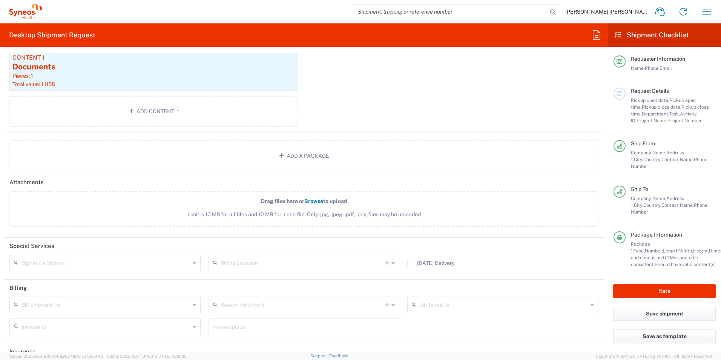
scroll to position [906, 0]
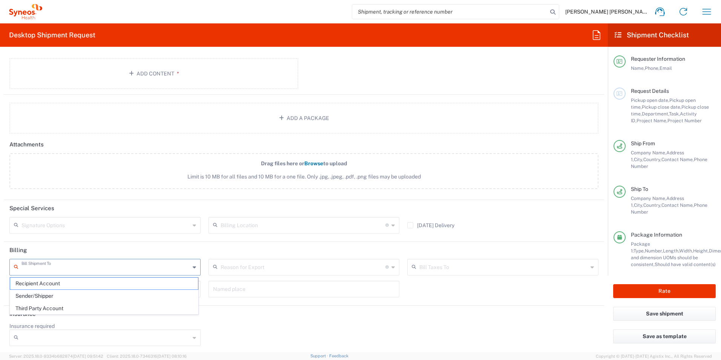
click at [98, 265] on input "text" at bounding box center [105, 266] width 168 height 13
click at [60, 292] on span "Sender/Shipper" at bounding box center [104, 296] width 188 height 12
type input "Sender/Shipper"
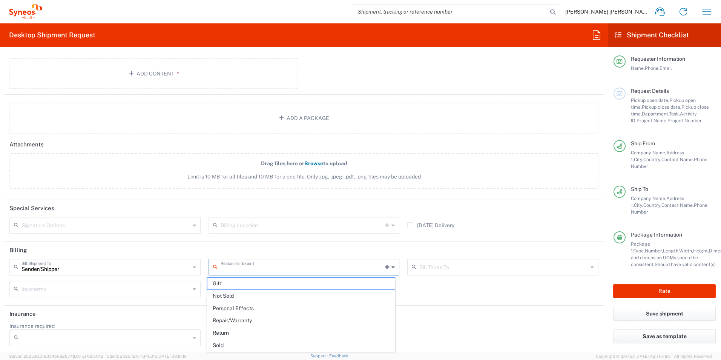
click at [228, 265] on input "text" at bounding box center [302, 266] width 165 height 13
click at [222, 295] on span "Not Sold" at bounding box center [301, 296] width 188 height 12
type input "Not Sold"
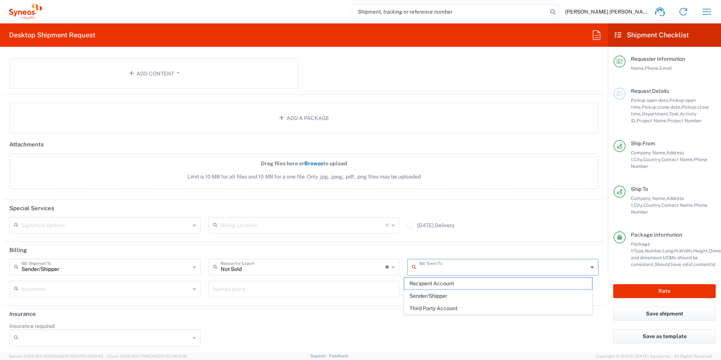
click at [452, 268] on input "text" at bounding box center [503, 266] width 168 height 13
click at [433, 292] on span "Sender/Shipper" at bounding box center [498, 296] width 188 height 12
type input "Sender/Shipper"
click at [79, 288] on input "text" at bounding box center [105, 288] width 168 height 13
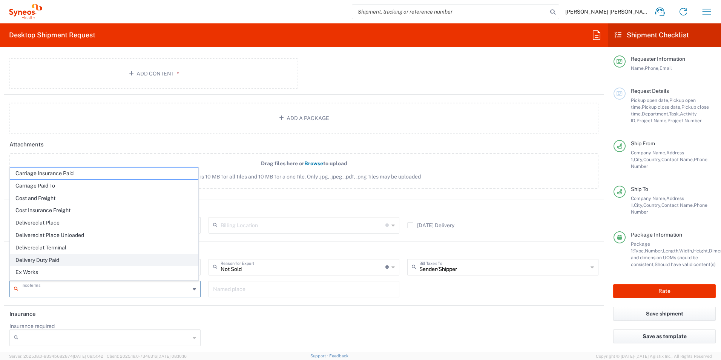
click at [36, 259] on span "Delivery Duty Paid" at bounding box center [104, 260] width 188 height 12
type input "Sender/Shipper"
type input "Delivery Duty Paid"
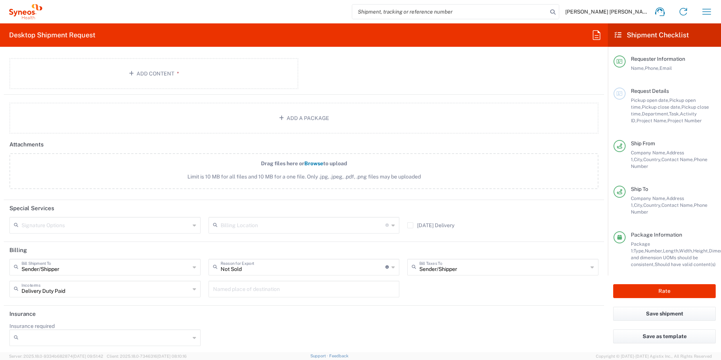
click at [276, 324] on div "Insurance required No Yes" at bounding box center [304, 336] width 597 height 29
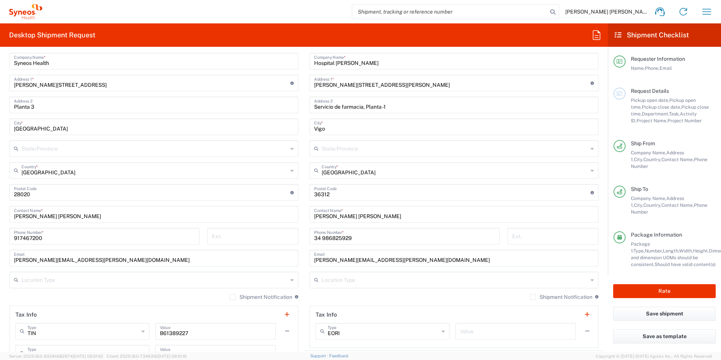
scroll to position [343, 0]
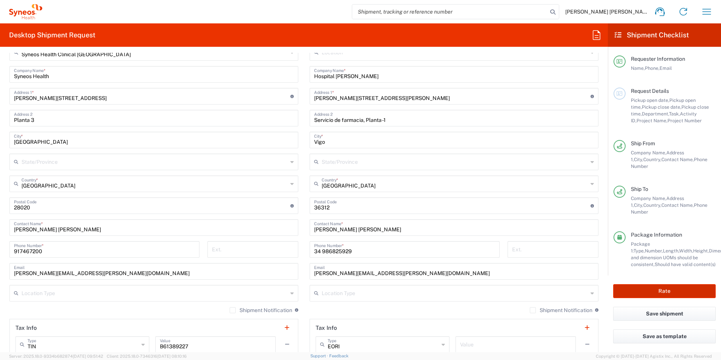
click at [651, 284] on button "Rate" at bounding box center [664, 291] width 103 height 14
type input "7061958D"
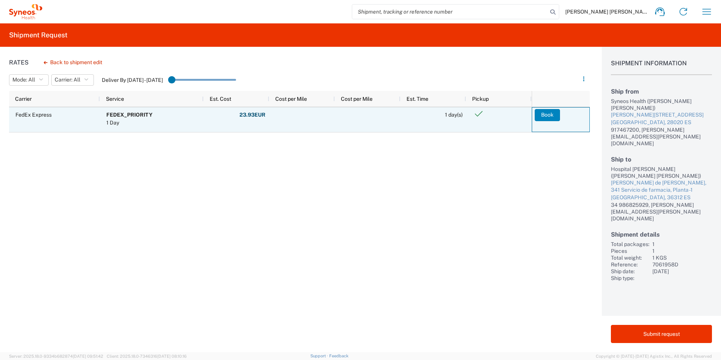
click at [553, 115] on button "Book" at bounding box center [546, 115] width 25 height 12
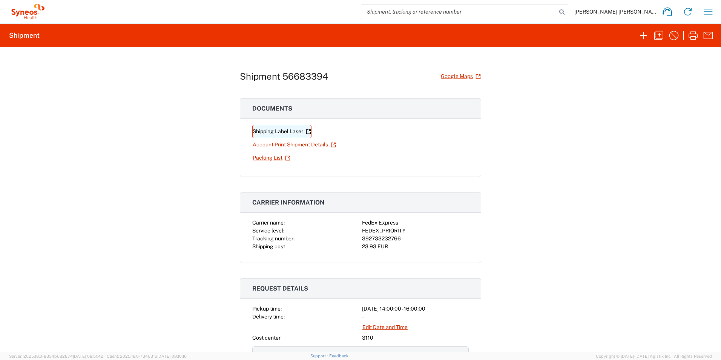
click at [262, 129] on link "Shipping Label Laser" at bounding box center [281, 131] width 59 height 13
